Goal: Check status: Check status

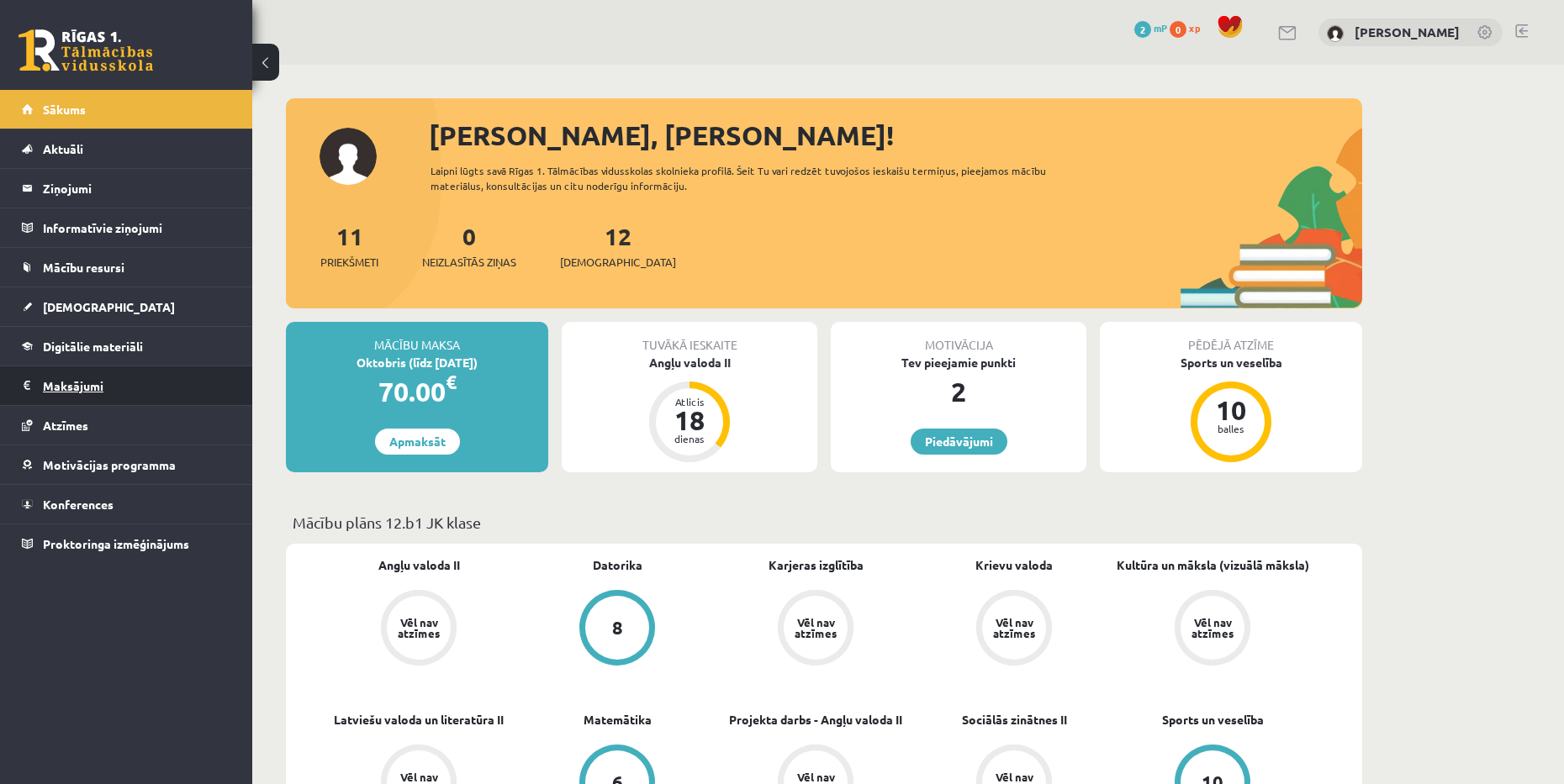
click at [179, 389] on legend "Maksājumi 0" at bounding box center [136, 385] width 188 height 38
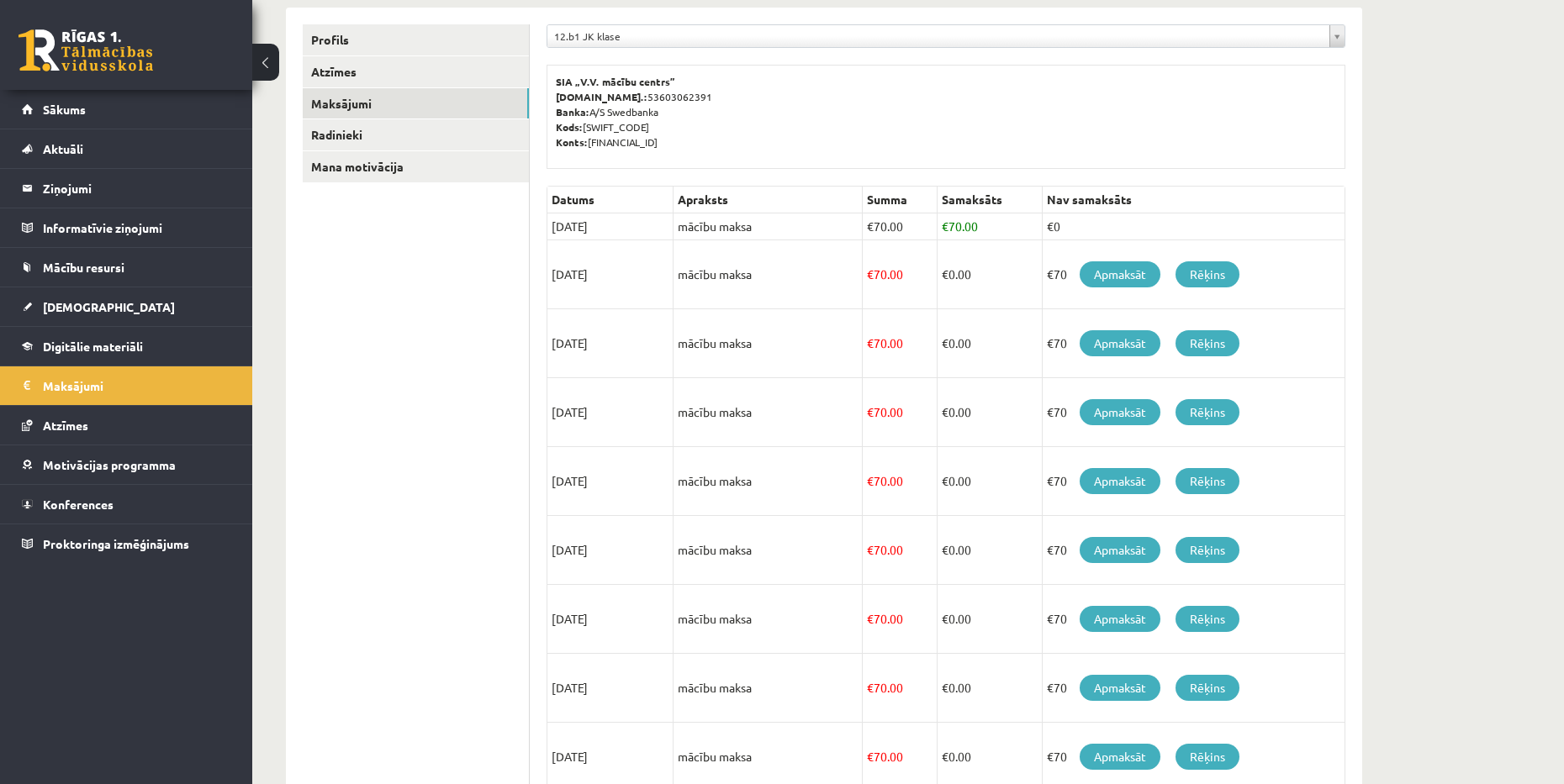
scroll to position [252, 0]
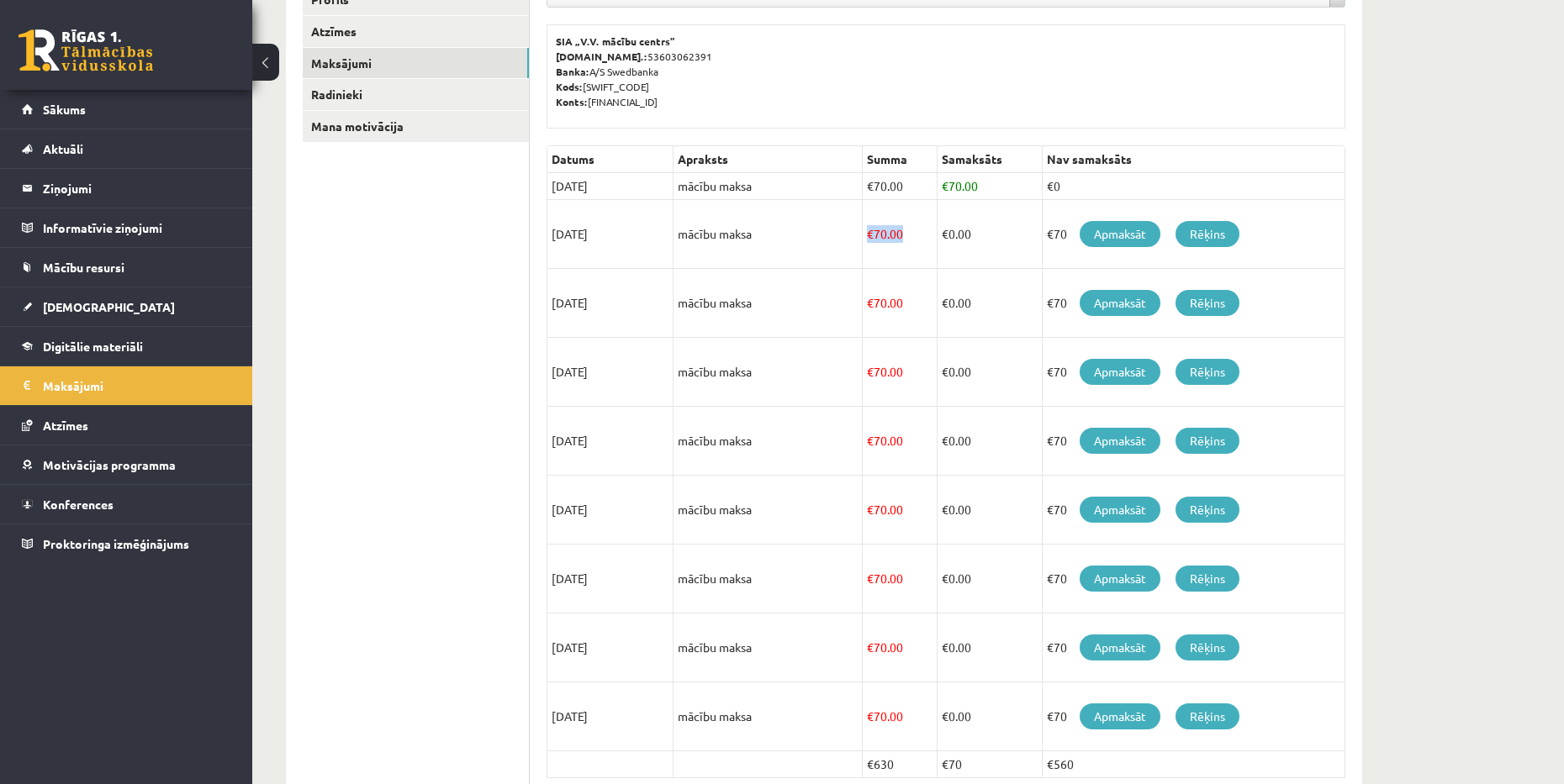
drag, startPoint x: 868, startPoint y: 238, endPoint x: 929, endPoint y: 232, distance: 61.3
click at [929, 232] on td "€ 70.00" at bounding box center [900, 235] width 75 height 69
drag, startPoint x: 867, startPoint y: 301, endPoint x: 920, endPoint y: 297, distance: 53.2
click at [920, 297] on td "€ 70.00" at bounding box center [900, 304] width 75 height 69
drag, startPoint x: 867, startPoint y: 373, endPoint x: 942, endPoint y: 376, distance: 75.1
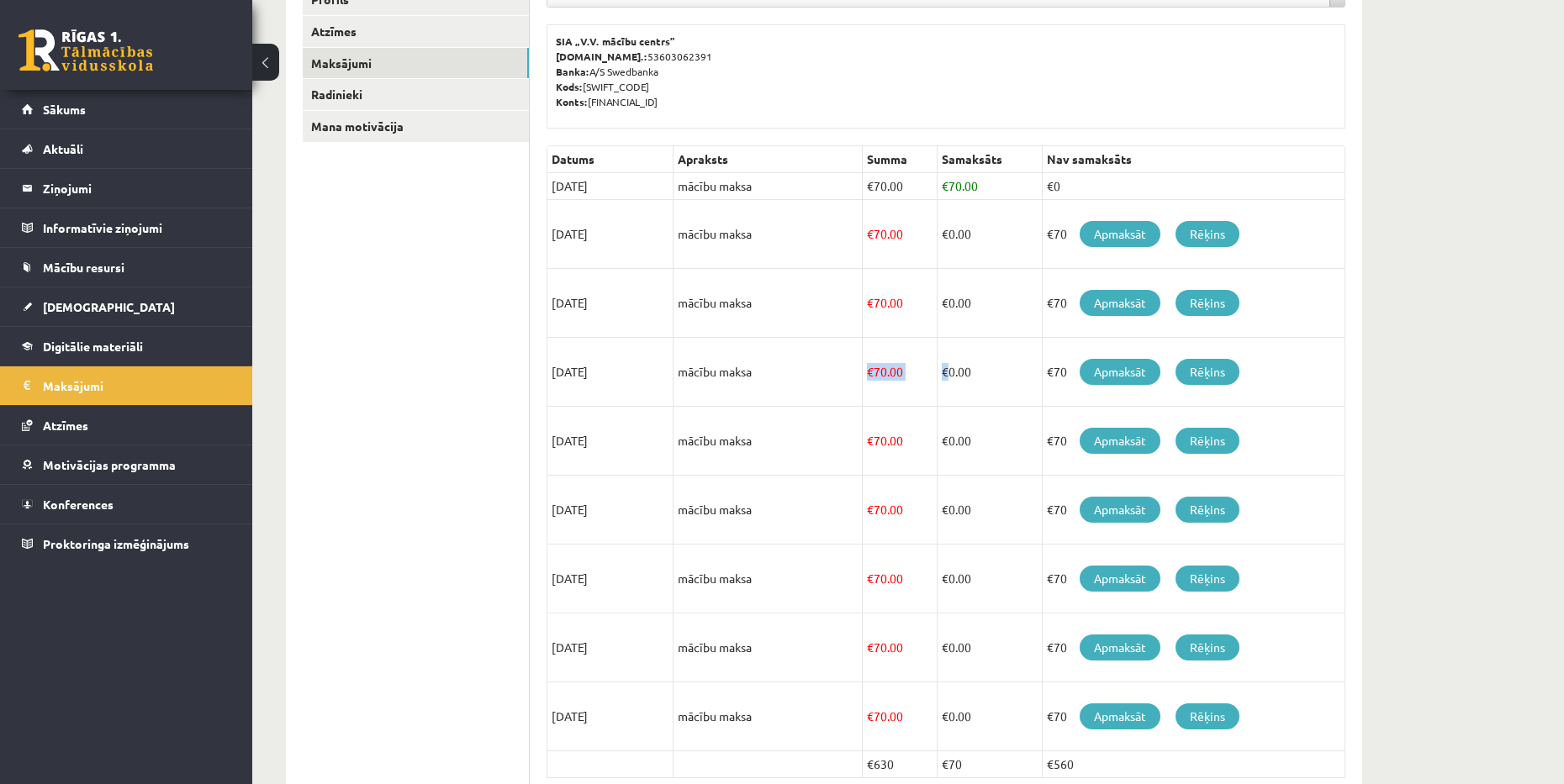
click at [946, 371] on tr "[DATE] mācību maksa € 70.00 € 0.00 €70 Apmaksāt Rēķins" at bounding box center [947, 373] width 798 height 69
drag, startPoint x: 867, startPoint y: 438, endPoint x: 936, endPoint y: 438, distance: 69.0
click at [936, 438] on tr "[DATE] mācību maksa € 70.00 € 0.00 €70 Apmaksāt Rēķins" at bounding box center [947, 441] width 798 height 69
click at [1421, 398] on div "**********" at bounding box center [908, 341] width 1312 height 1059
drag, startPoint x: 866, startPoint y: 370, endPoint x: 852, endPoint y: 373, distance: 14.3
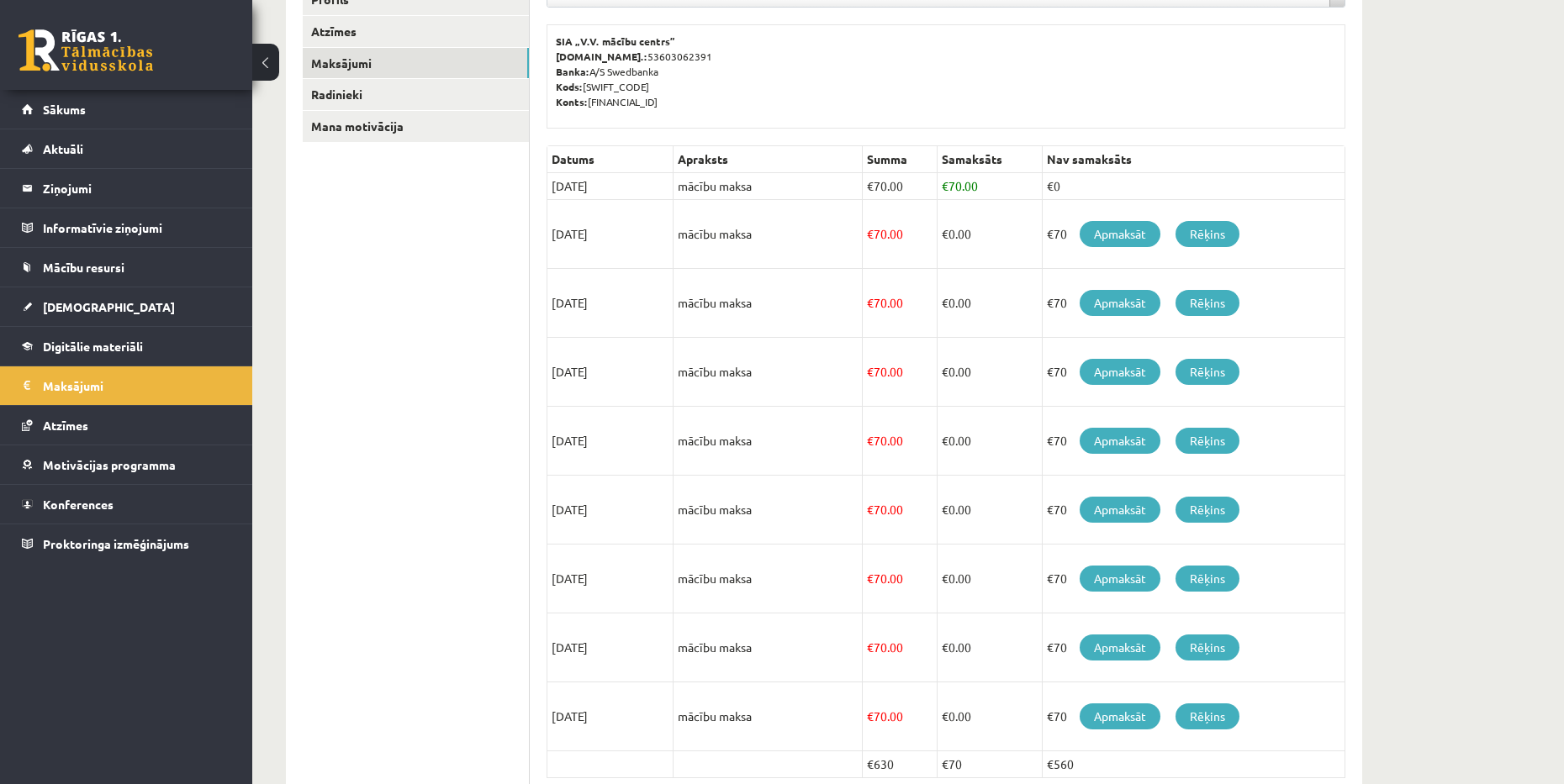
click at [852, 373] on tr "[DATE] mācību maksa € 70.00 € 0.00 €70 Apmaksāt Rēķins" at bounding box center [947, 373] width 798 height 69
click at [1428, 310] on div "**********" at bounding box center [908, 341] width 1312 height 1059
drag, startPoint x: 870, startPoint y: 234, endPoint x: 927, endPoint y: 236, distance: 57.0
click at [927, 236] on td "€ 70.00" at bounding box center [900, 235] width 75 height 69
drag, startPoint x: 867, startPoint y: 298, endPoint x: 939, endPoint y: 297, distance: 72.0
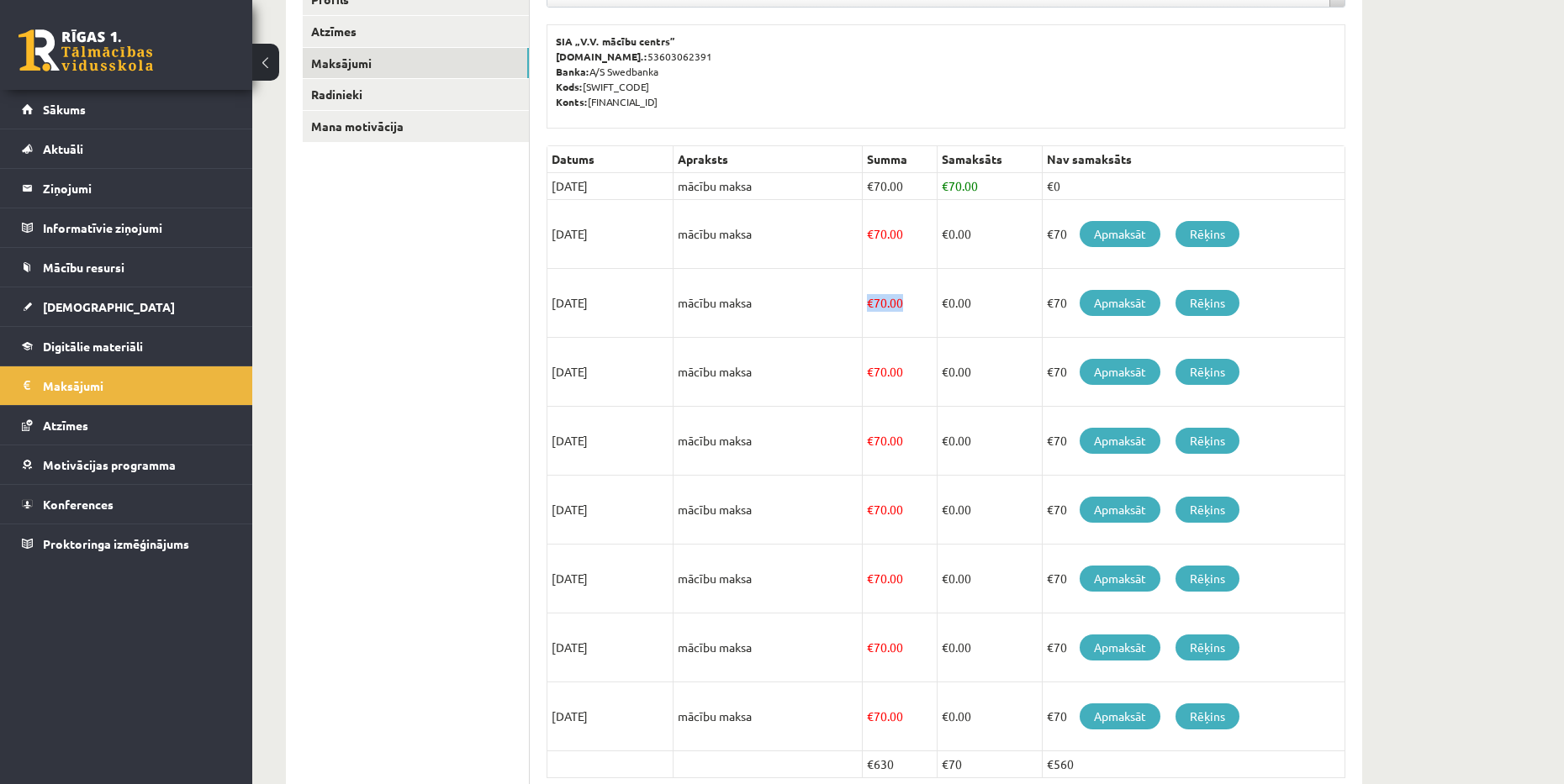
click at [939, 296] on tr "[DATE] mācību maksa € 70.00 € 0.00 €70 Apmaksāt Rēķins" at bounding box center [947, 304] width 798 height 69
drag, startPoint x: 858, startPoint y: 372, endPoint x: 918, endPoint y: 375, distance: 60.1
click at [918, 375] on tr "[DATE] mācību maksa € 70.00 € 0.00 €70 Apmaksāt Rēķins" at bounding box center [947, 373] width 798 height 69
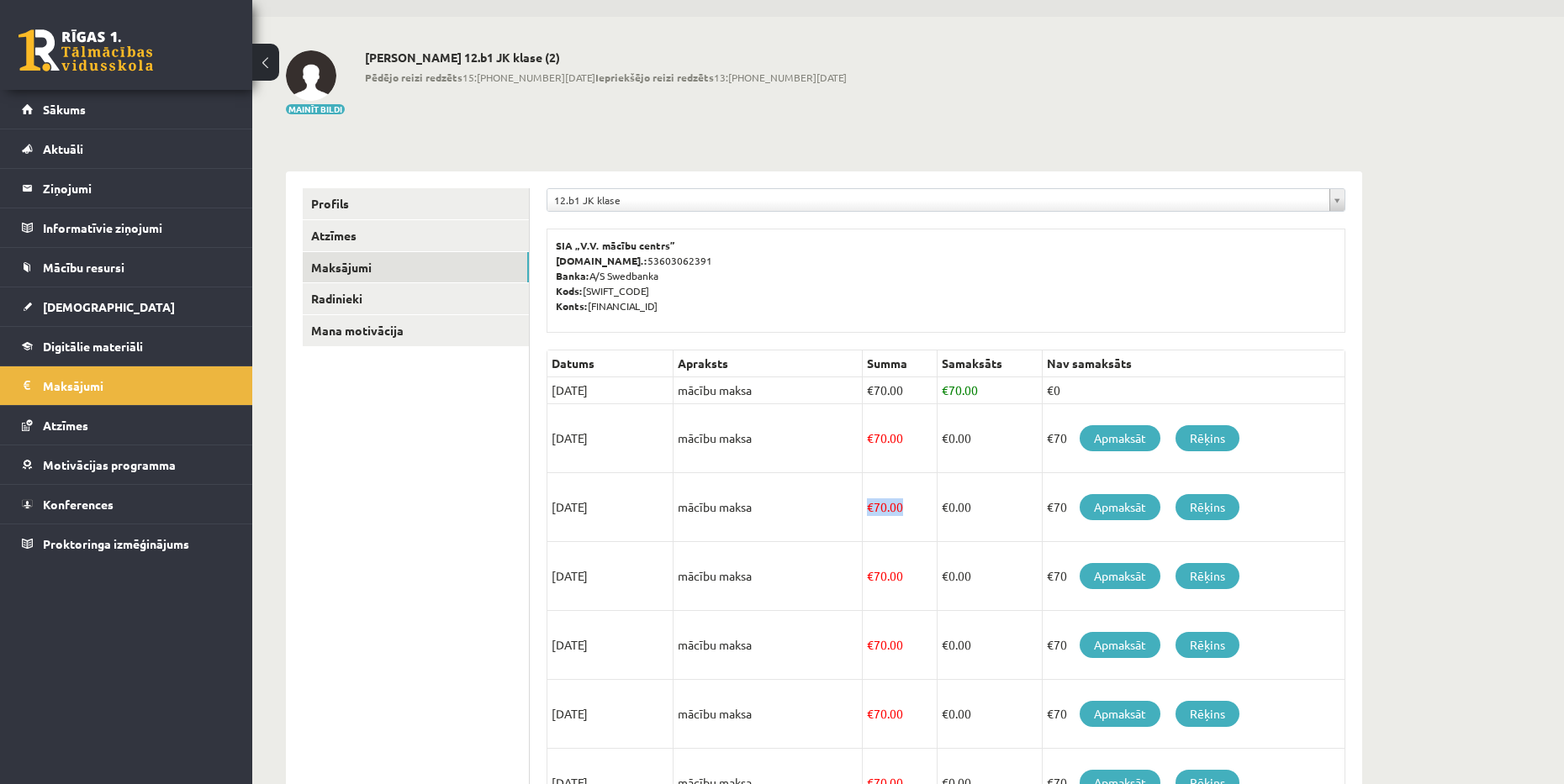
scroll to position [0, 0]
